Goal: Information Seeking & Learning: Find specific fact

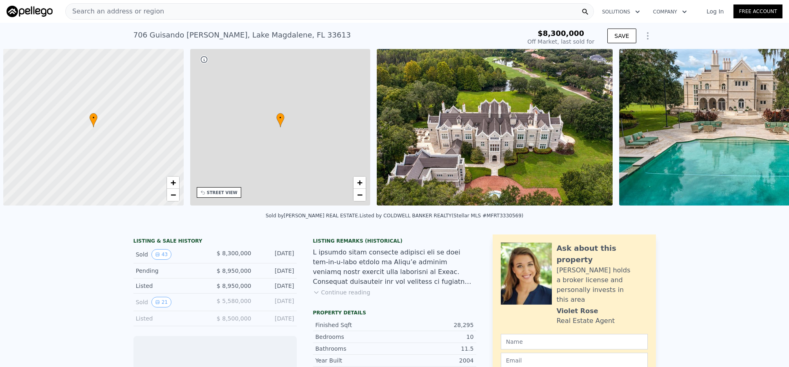
scroll to position [0, 3]
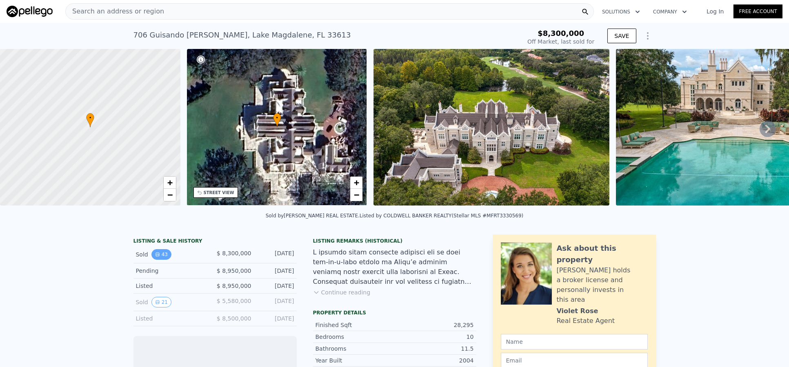
click at [156, 256] on icon "View historical data" at bounding box center [157, 254] width 3 height 3
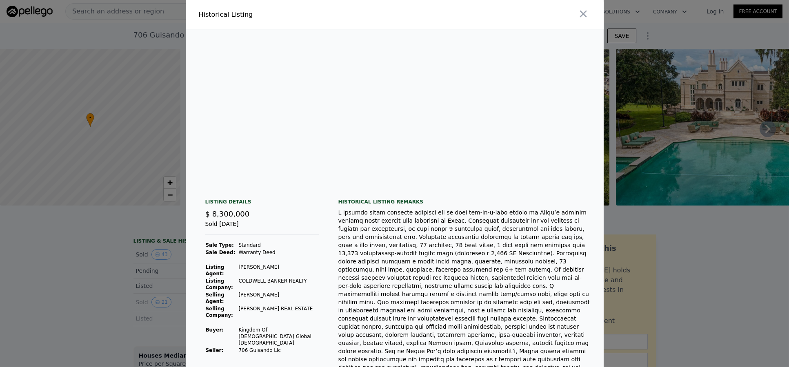
scroll to position [0, 7093]
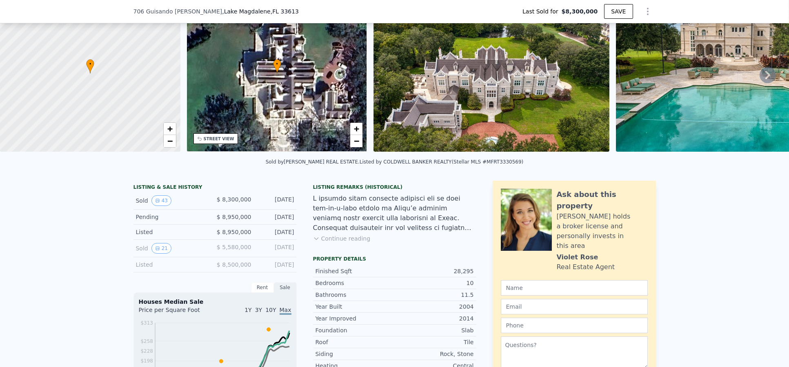
type input "$ 10,226,000"
type input "$ 399,749"
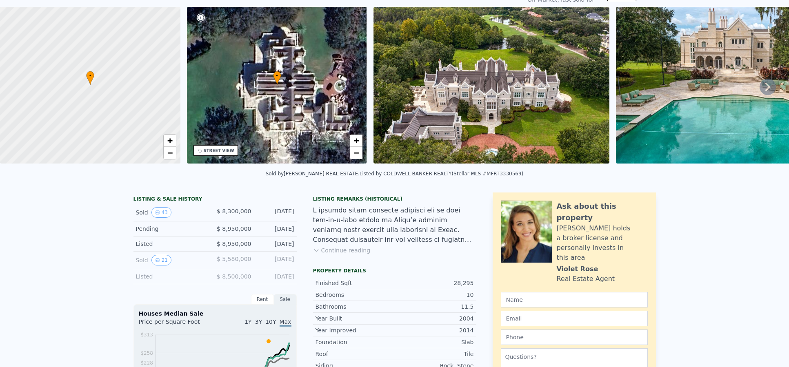
scroll to position [3, 0]
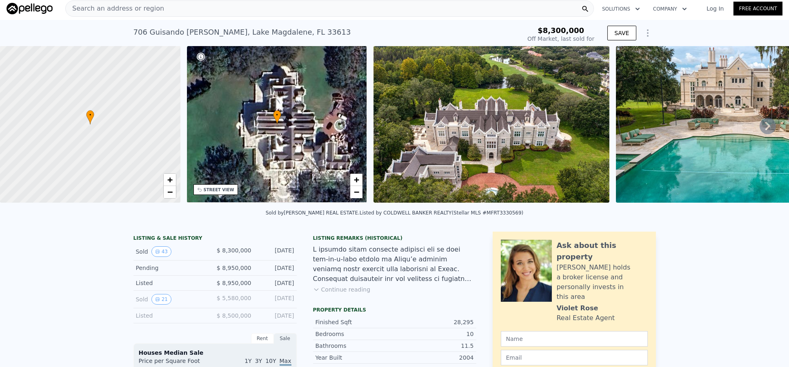
click at [289, 34] on div "[STREET_ADDRESS][PERSON_NAME][PERSON_NAME]" at bounding box center [242, 32] width 218 height 11
copy div "33613"
drag, startPoint x: 171, startPoint y: 38, endPoint x: 300, endPoint y: 32, distance: 128.3
click at [309, 31] on div "[STREET_ADDRESS][PERSON_NAME][PERSON_NAME] Sold [DATE] for $8.300m $8,300,000 O…" at bounding box center [394, 33] width 789 height 26
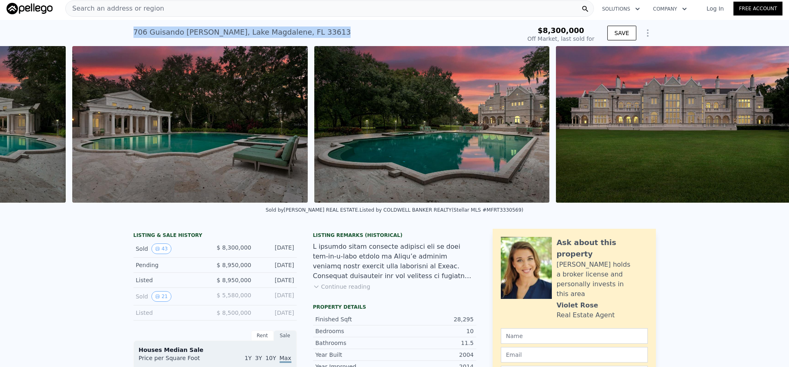
scroll to position [0, 9996]
